Goal: Find specific page/section: Find specific page/section

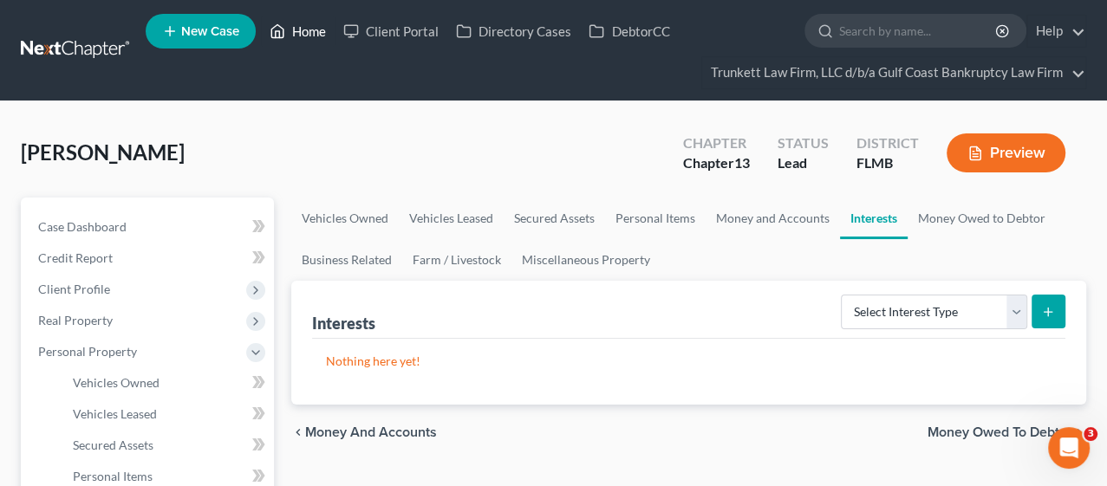
click at [321, 19] on link "Home" at bounding box center [298, 31] width 74 height 31
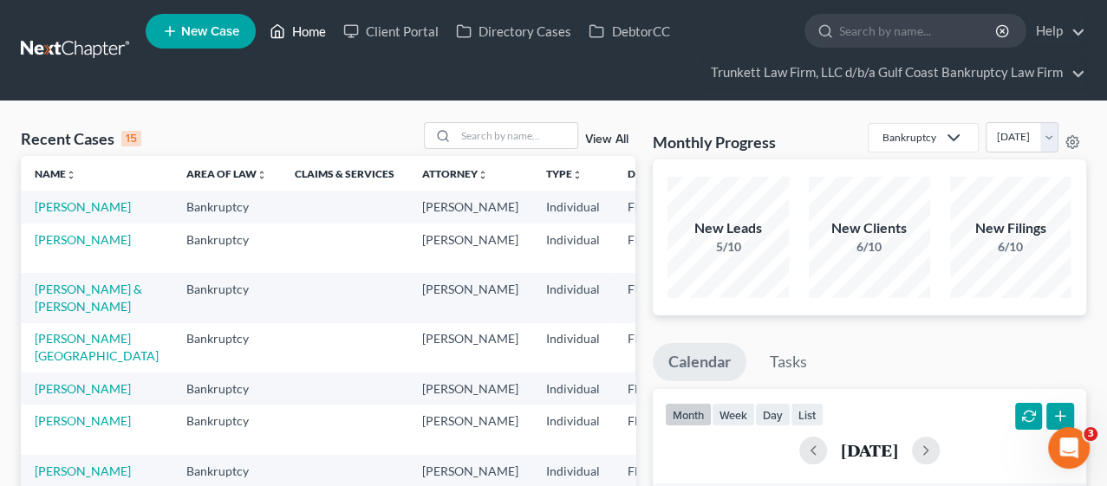
scroll to position [96, 0]
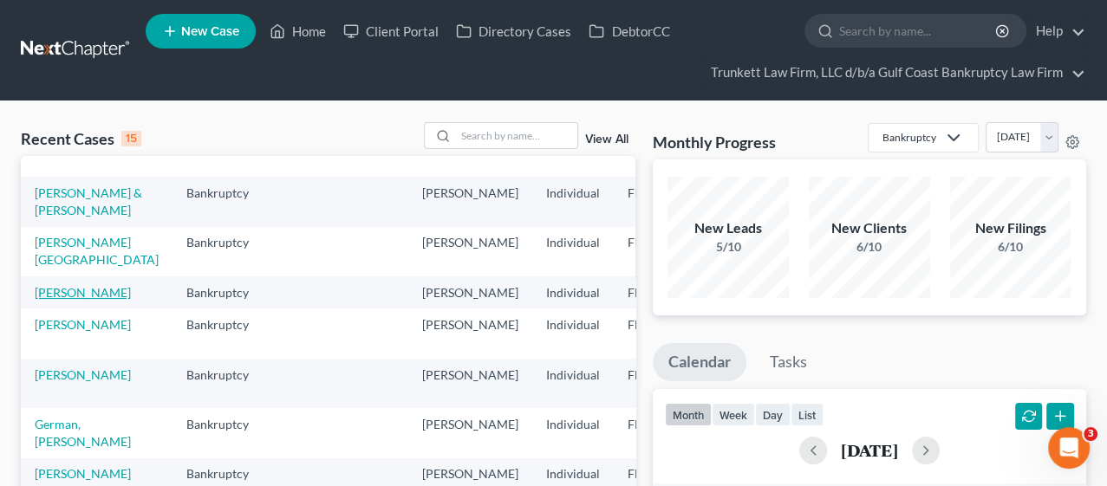
click at [52, 300] on link "[PERSON_NAME]" at bounding box center [83, 292] width 96 height 15
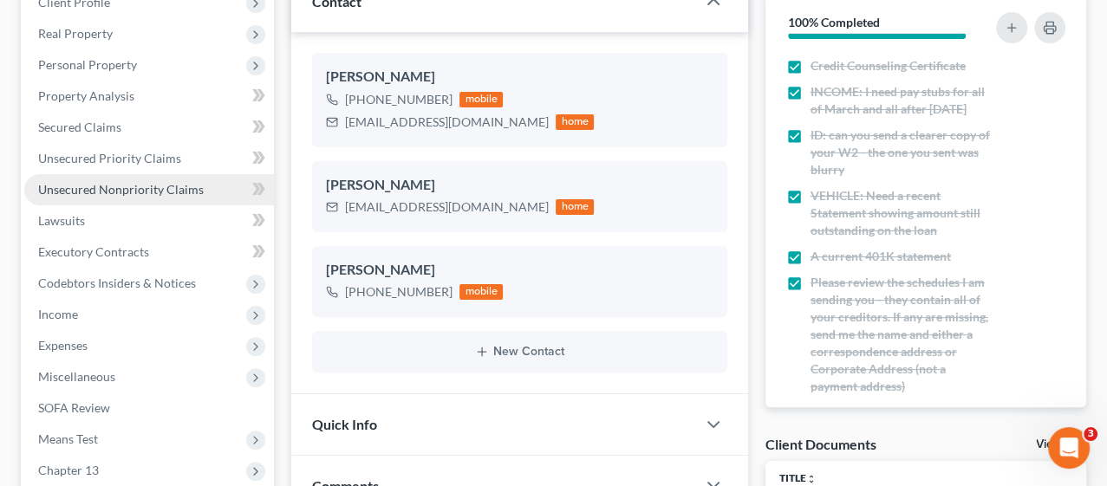
scroll to position [289, 0]
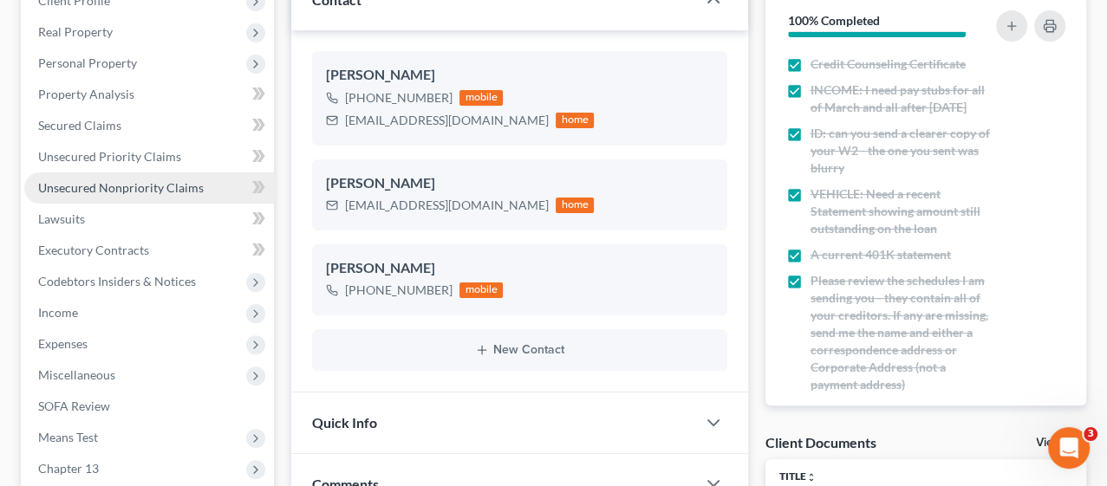
click at [128, 191] on span "Unsecured Nonpriority Claims" at bounding box center [121, 187] width 166 height 15
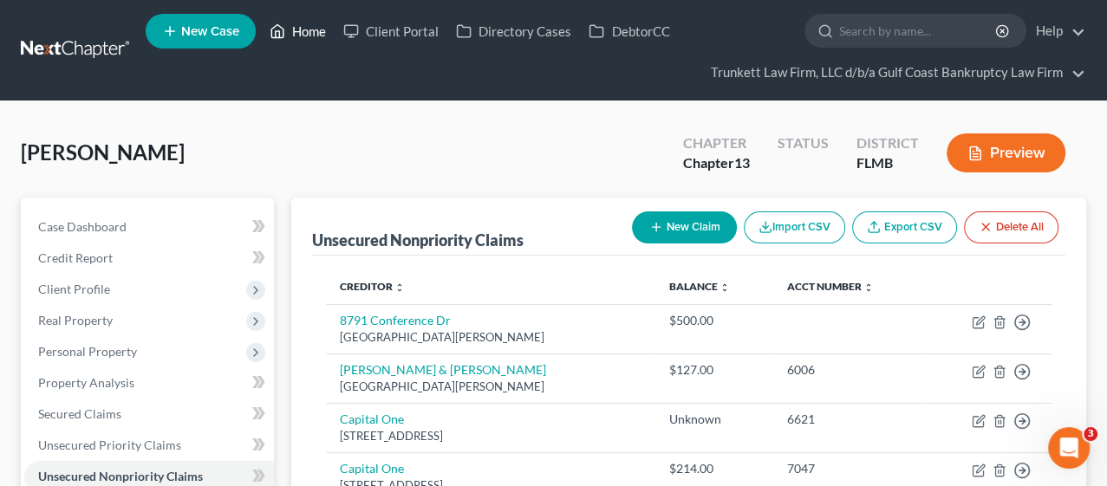
click at [303, 35] on link "Home" at bounding box center [298, 31] width 74 height 31
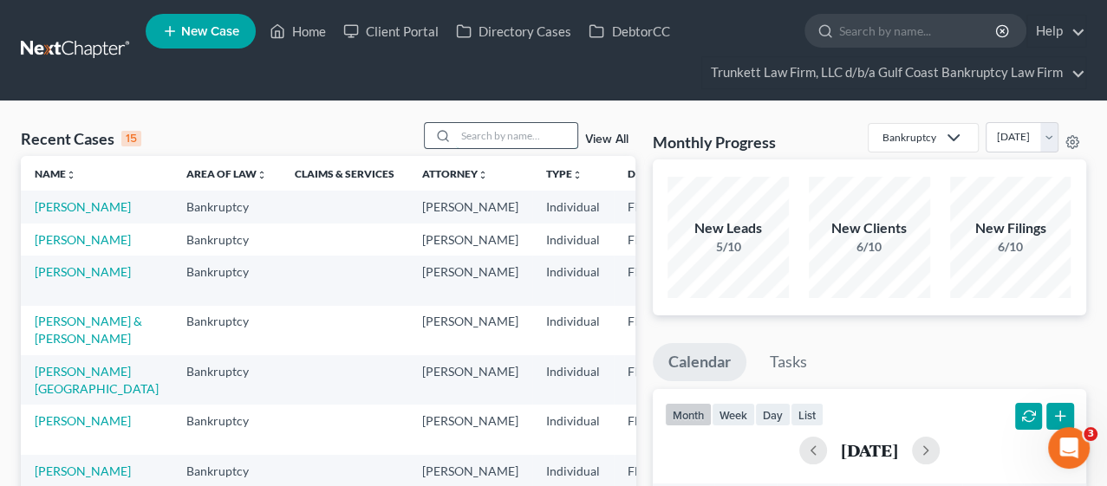
click at [475, 134] on input "search" at bounding box center [516, 135] width 121 height 25
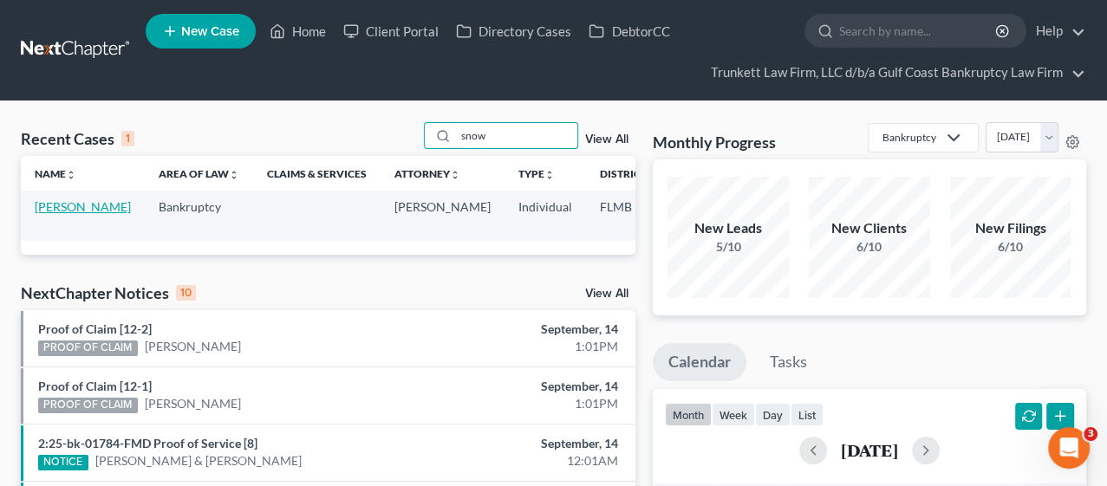
type input "snow"
click at [75, 214] on link "[PERSON_NAME]" at bounding box center [83, 206] width 96 height 15
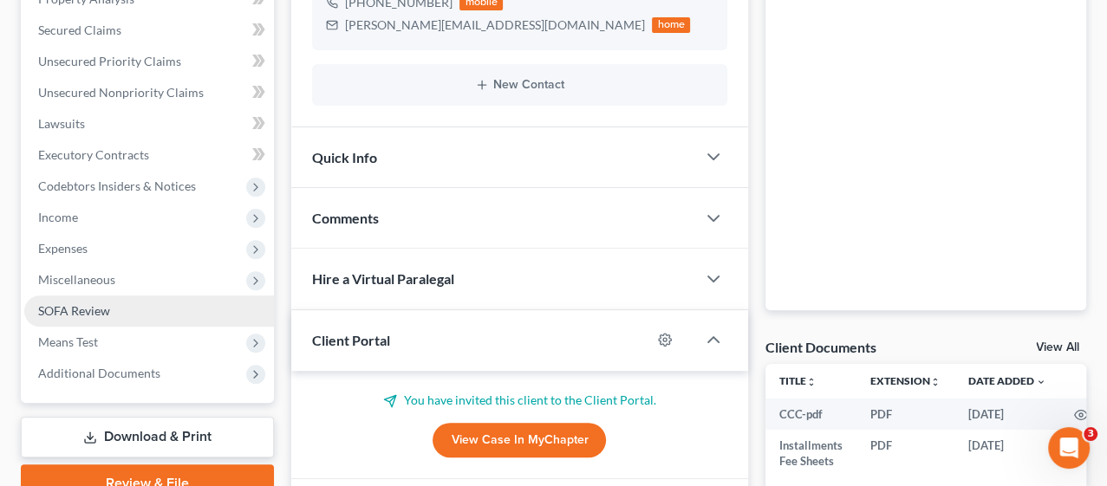
scroll to position [385, 0]
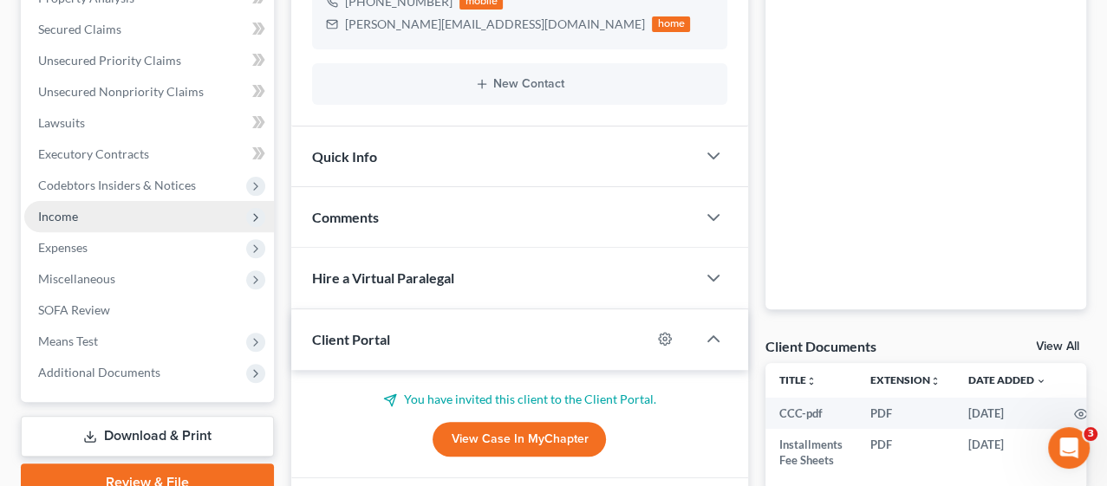
click at [87, 215] on span "Income" at bounding box center [149, 216] width 250 height 31
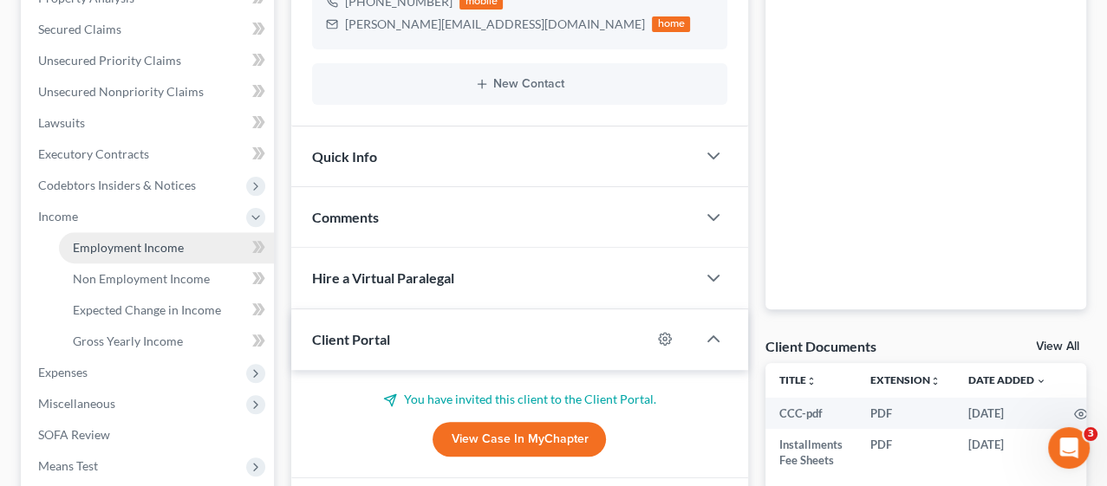
click at [159, 244] on span "Employment Income" at bounding box center [128, 247] width 111 height 15
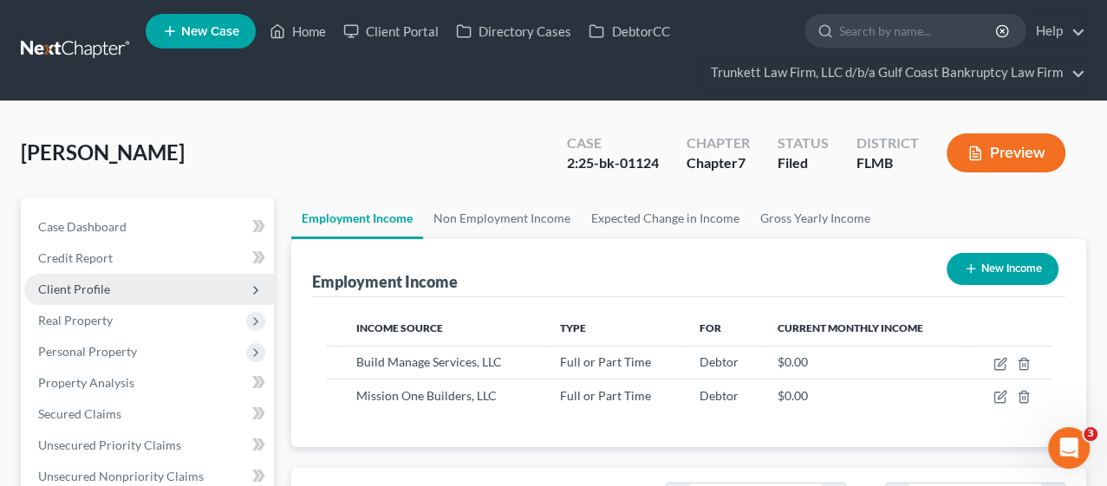
scroll to position [309, 443]
click at [312, 25] on link "Home" at bounding box center [298, 31] width 74 height 31
